Goal: Transaction & Acquisition: Purchase product/service

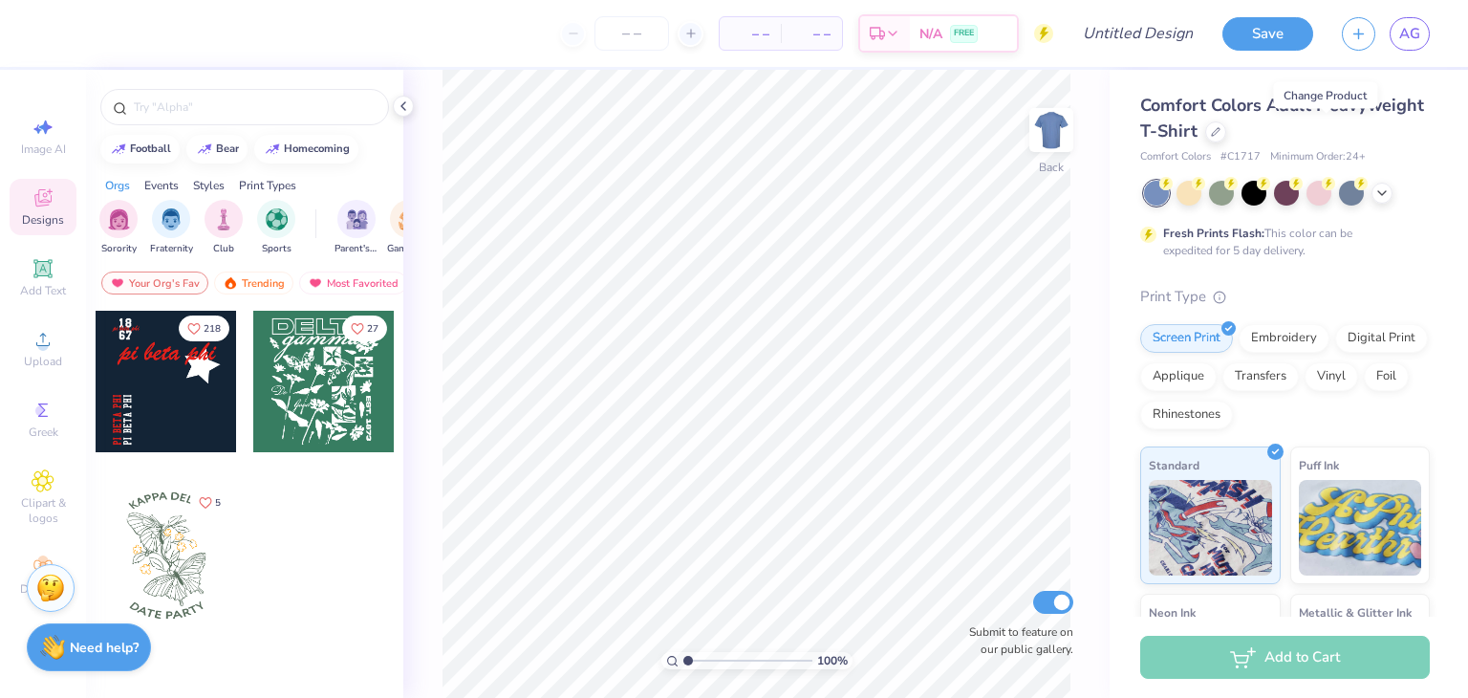
click at [1227, 137] on div at bounding box center [1216, 131] width 21 height 21
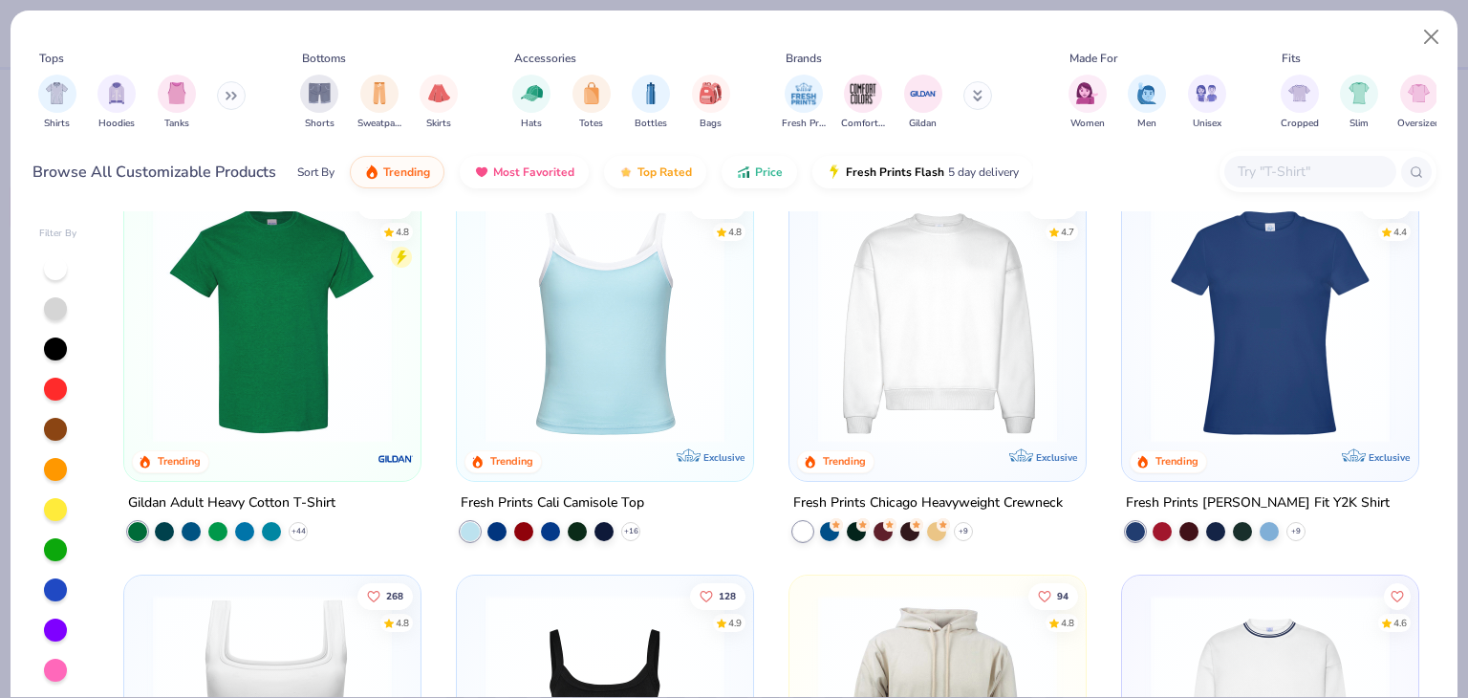
scroll to position [430, 0]
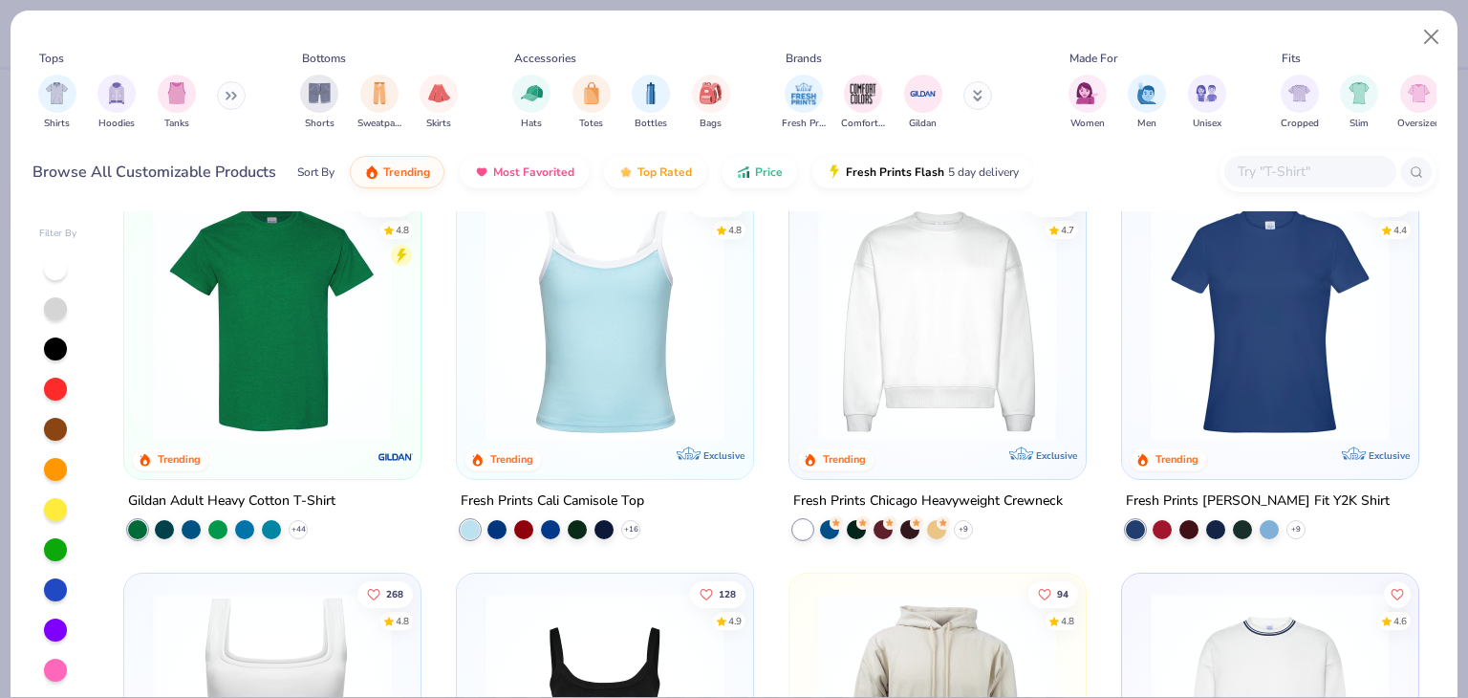
click at [236, 95] on icon at bounding box center [234, 96] width 3 height 7
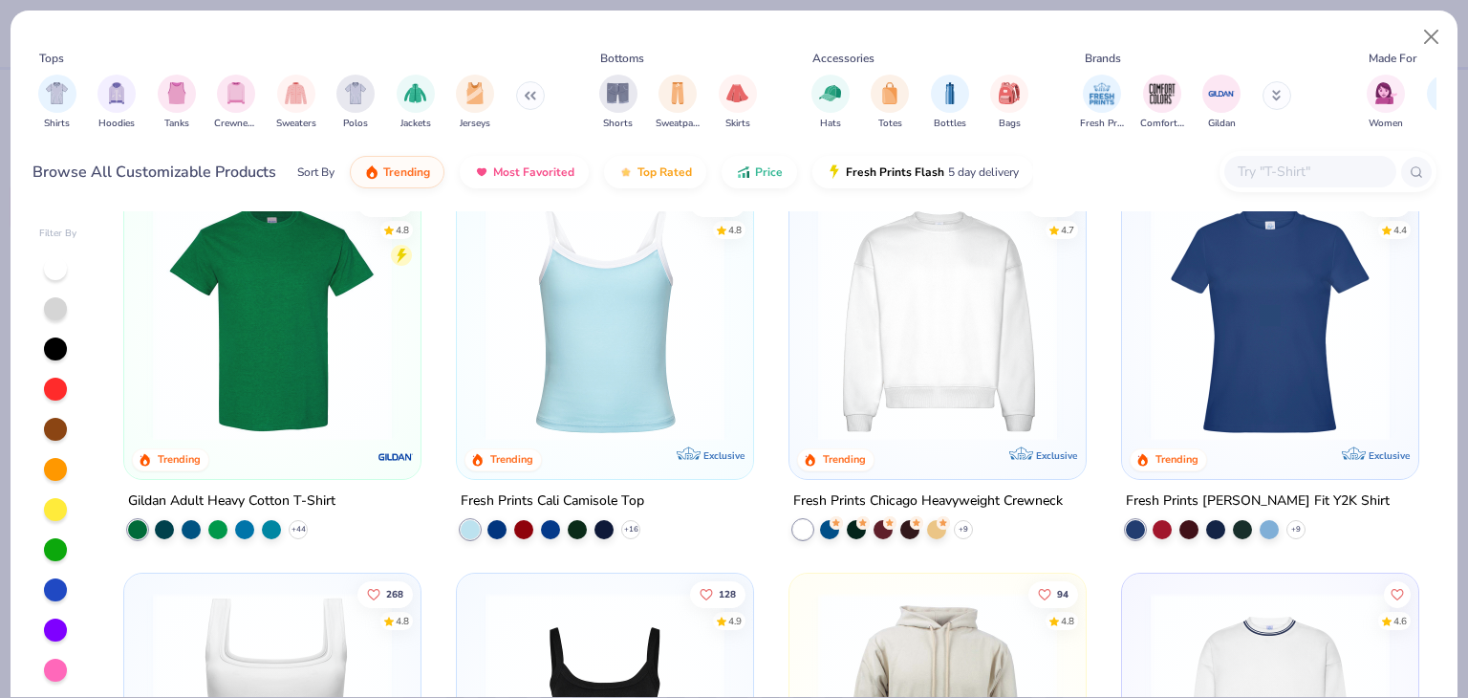
click at [1250, 168] on input "text" at bounding box center [1309, 172] width 147 height 22
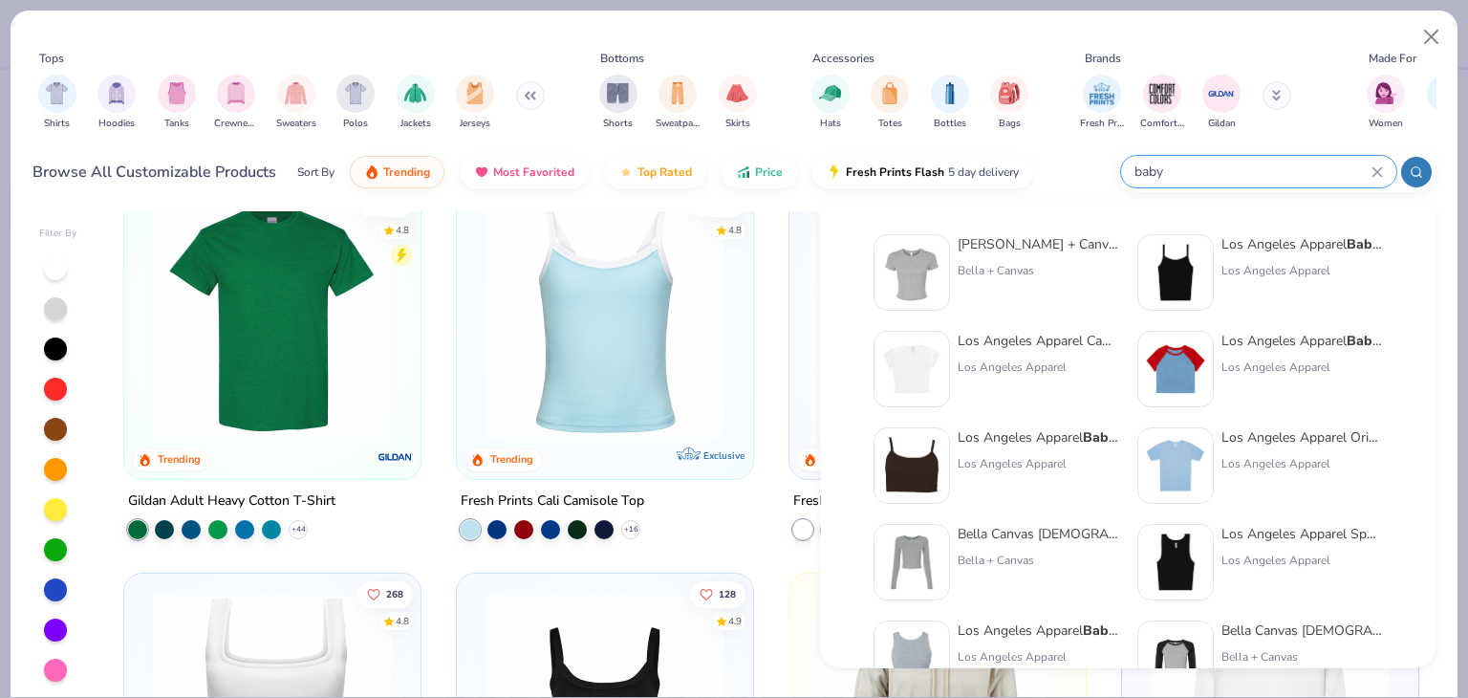
type input "baby"
click at [977, 359] on div "Los Angeles Apparel" at bounding box center [1038, 367] width 161 height 17
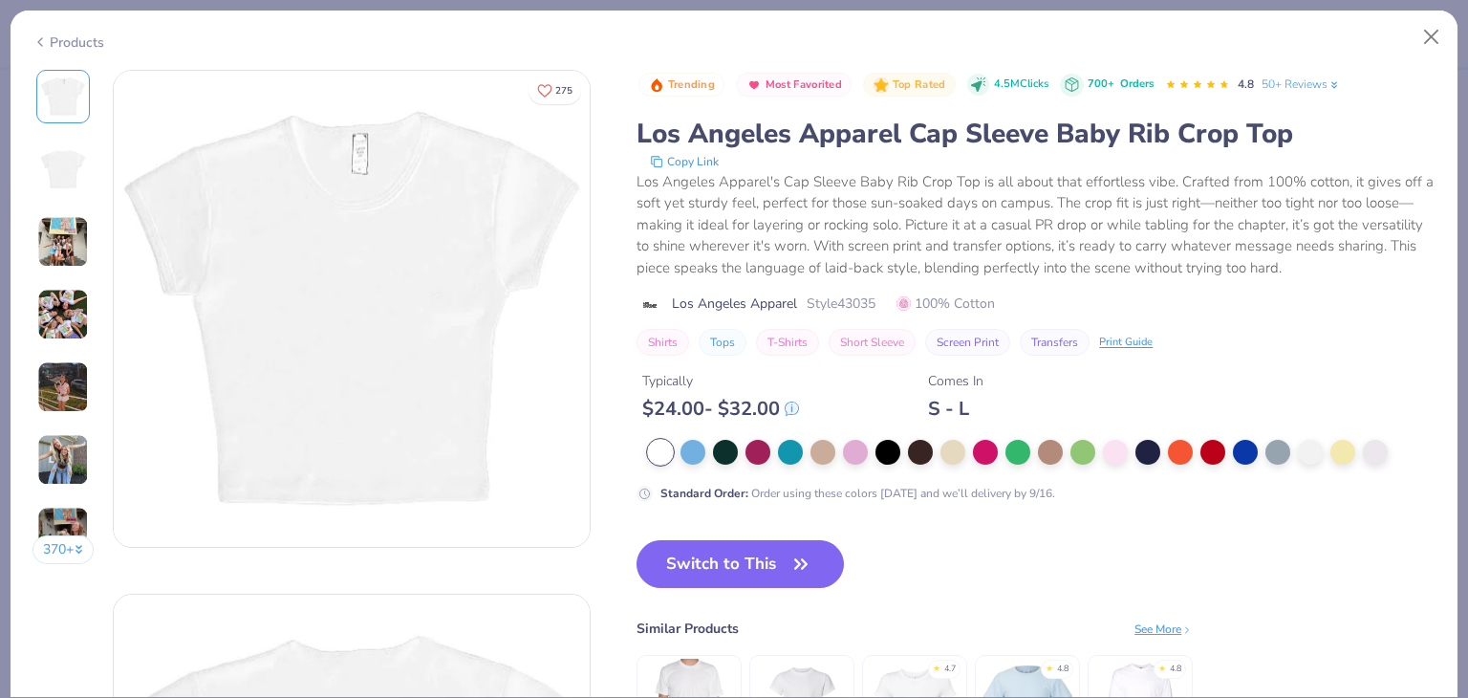
click at [891, 448] on div at bounding box center [888, 452] width 25 height 25
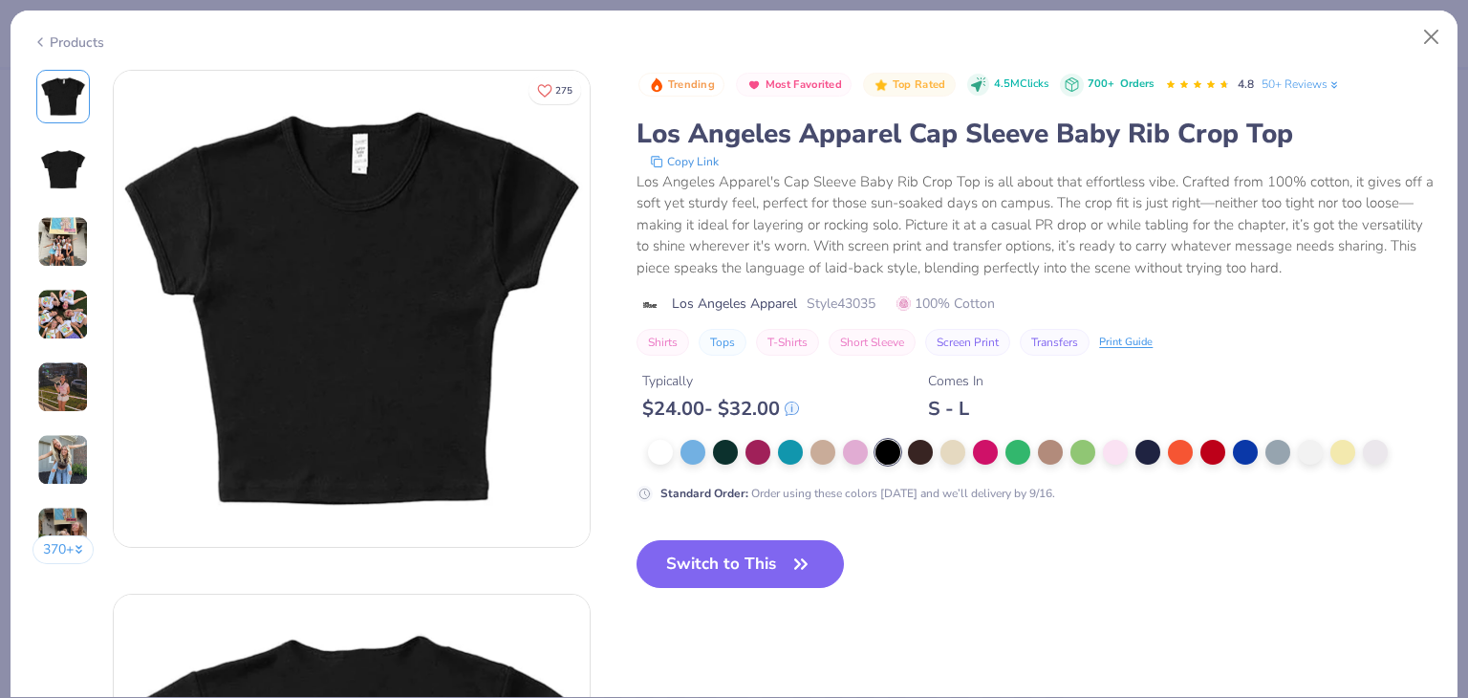
click at [774, 556] on button "Switch to This" at bounding box center [740, 564] width 207 height 48
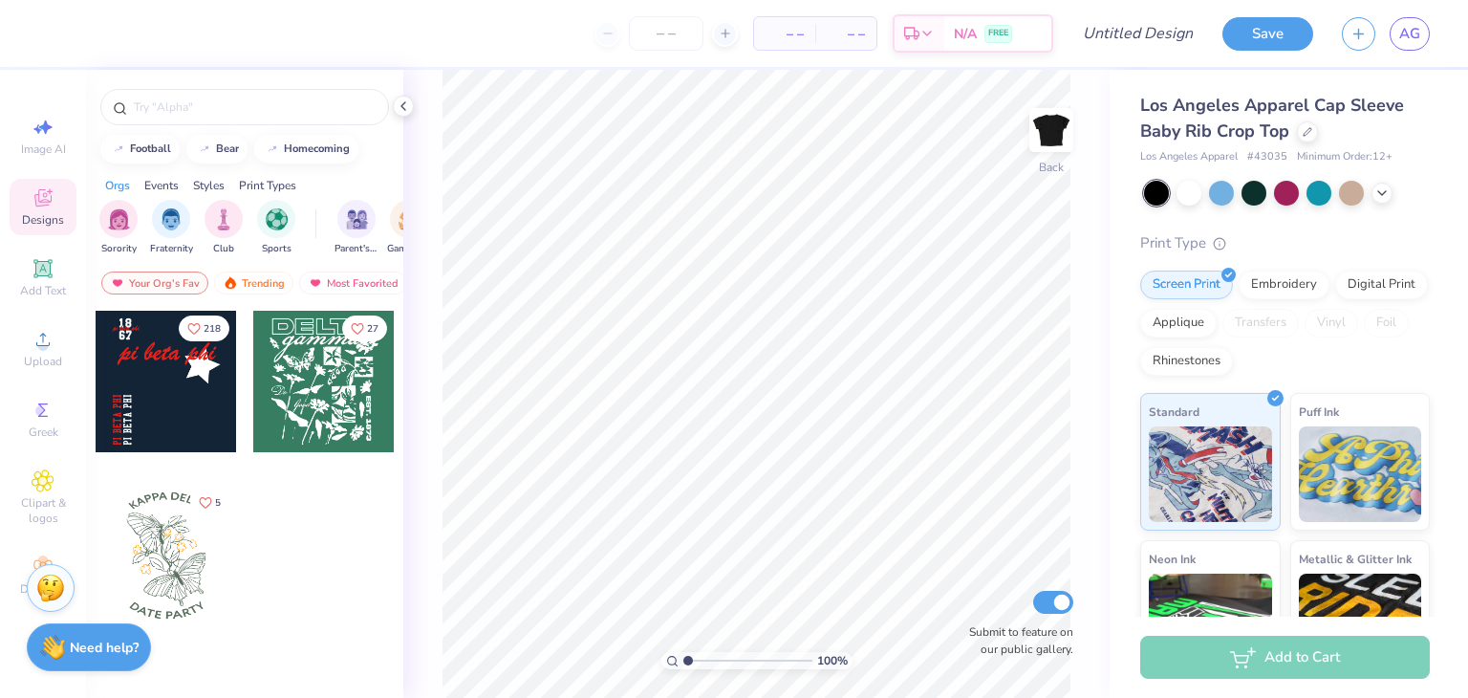
click at [38, 354] on span "Upload" at bounding box center [43, 361] width 38 height 15
